Goal: Task Accomplishment & Management: Complete application form

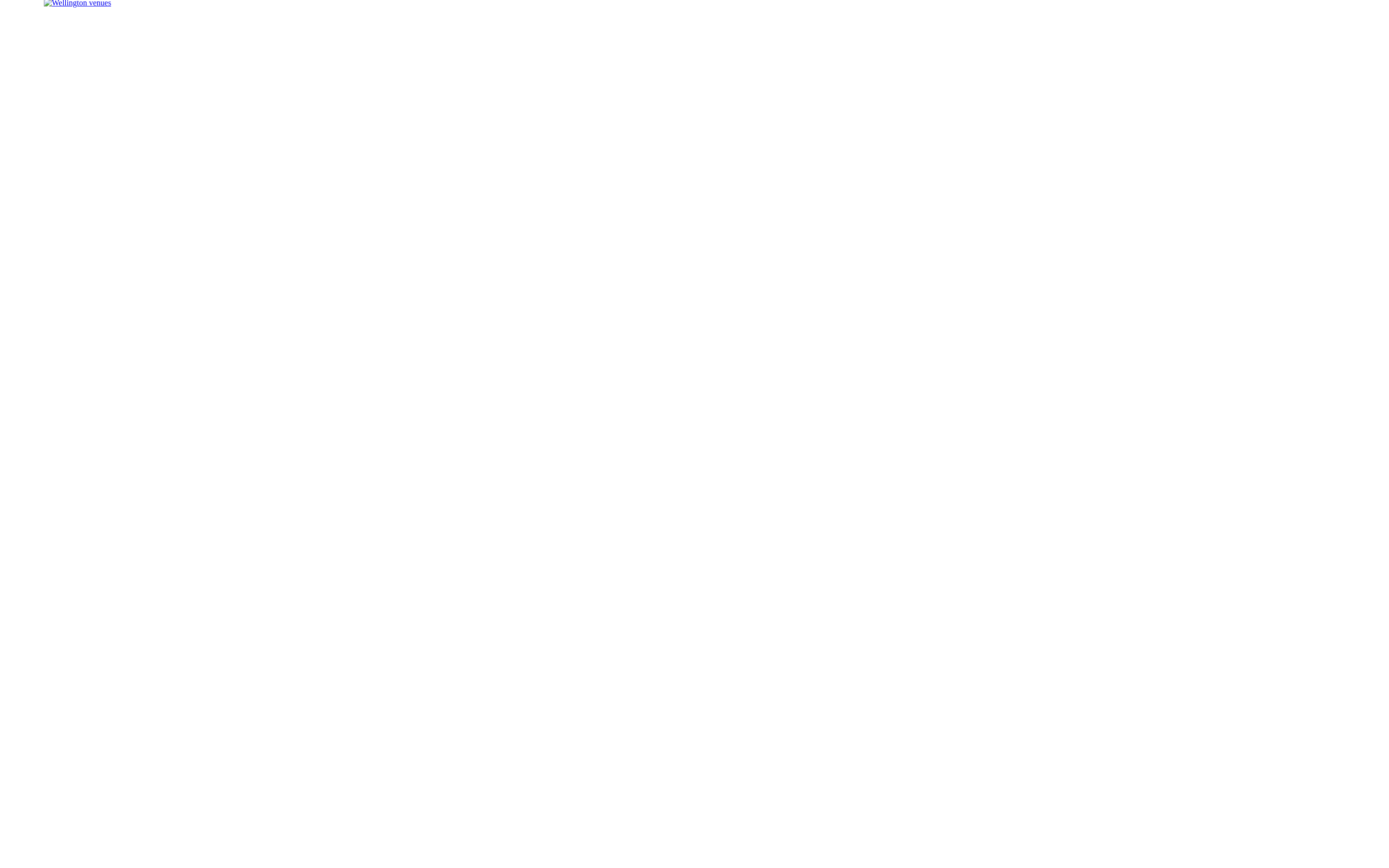
scroll to position [2094, 0]
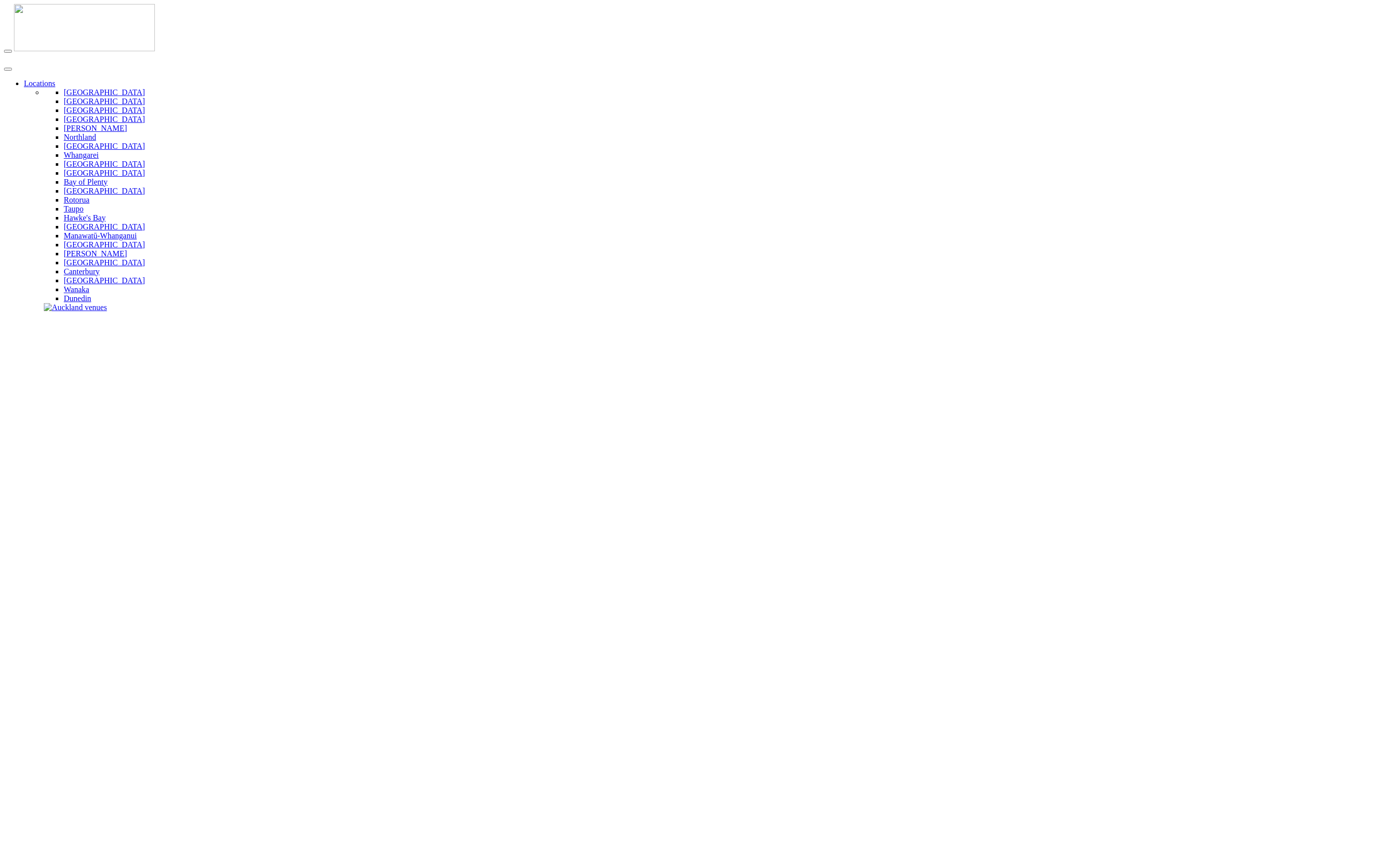
click at [55, 79] on link "Locations" at bounding box center [40, 83] width 31 height 8
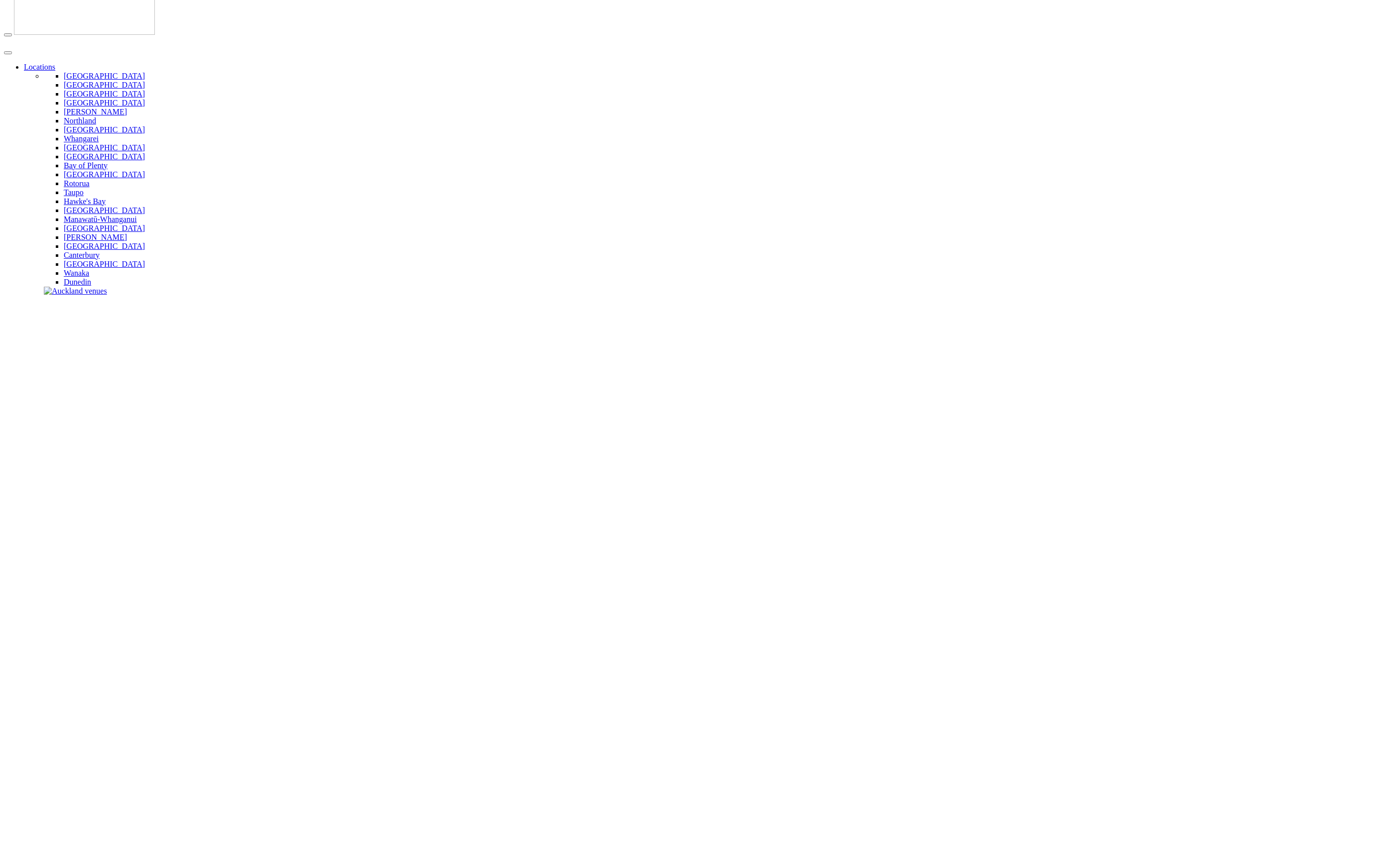
type input "**********"
